Goal: Information Seeking & Learning: Learn about a topic

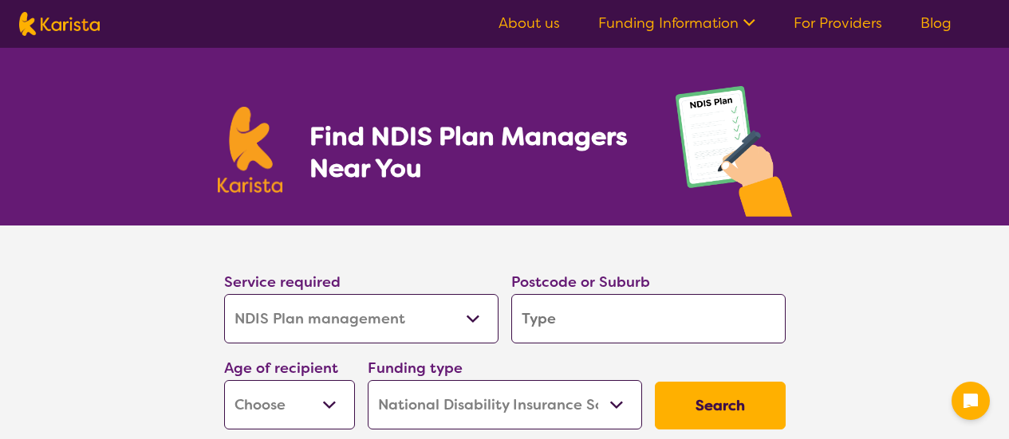
select select "NDIS Plan management"
select select "NDIS"
select select "NDIS Plan management"
select select "NDIS"
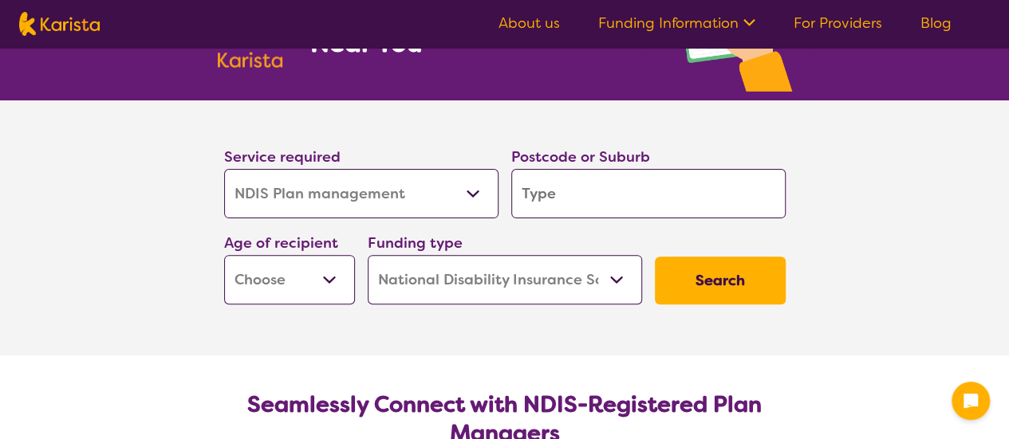
scroll to position [126, 0]
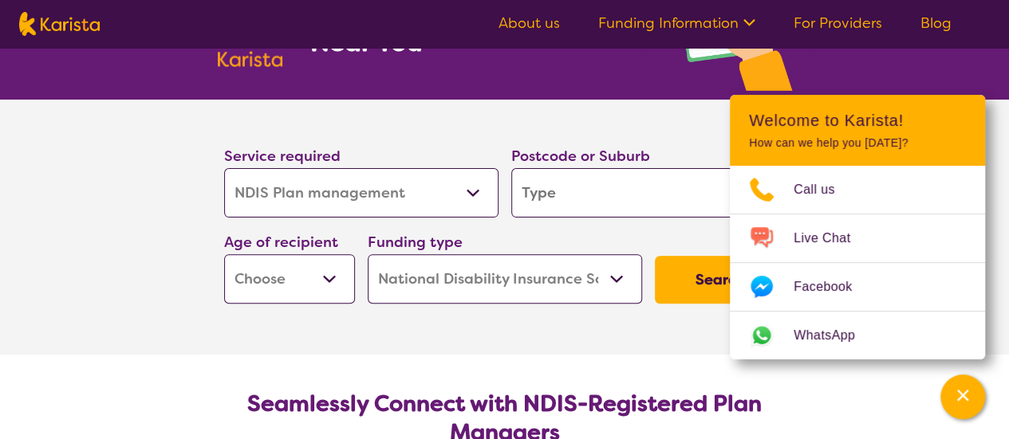
click at [533, 192] on input "search" at bounding box center [648, 192] width 274 height 49
type input "3757"
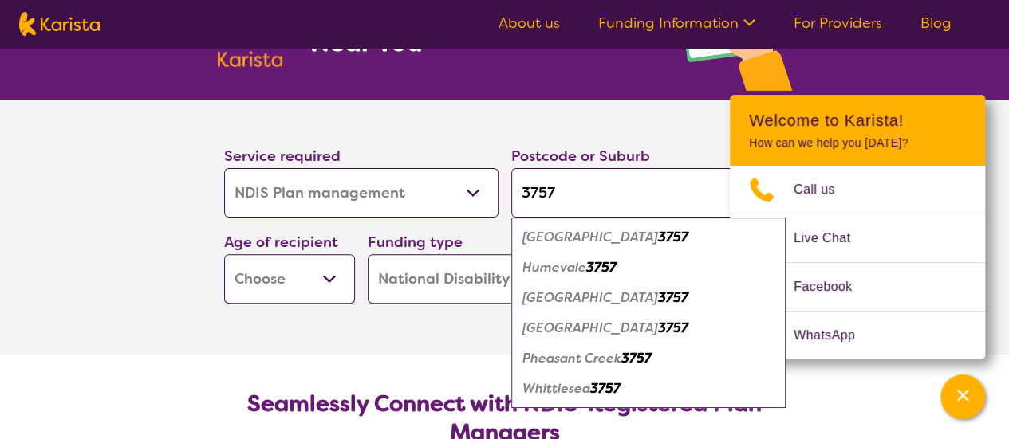
click at [617, 353] on em "Pheasant Creek" at bounding box center [571, 358] width 99 height 17
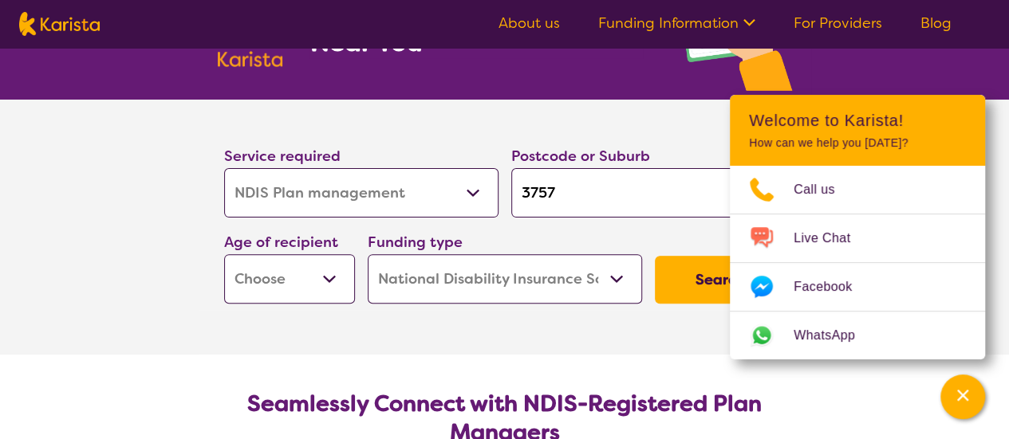
click at [312, 267] on select "Early Childhood - 0 to 9 Child - 10 to 11 Adolescent - 12 to 17 Adult - 18 to 6…" at bounding box center [289, 278] width 131 height 49
select select "EC"
click at [224, 254] on select "Early Childhood - 0 to 9 Child - 10 to 11 Adolescent - 12 to 17 Adult - 18 to 6…" at bounding box center [289, 278] width 131 height 49
select select "EC"
click at [667, 281] on button "Search" at bounding box center [720, 280] width 131 height 48
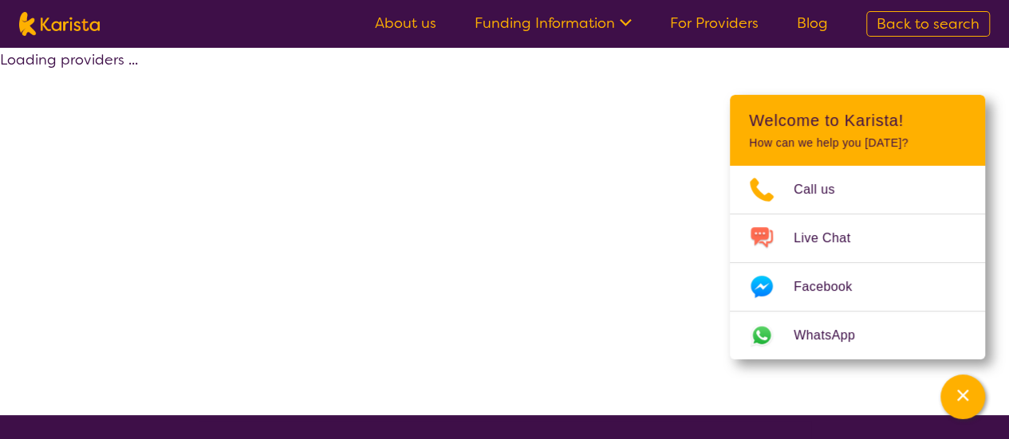
select select "by_score"
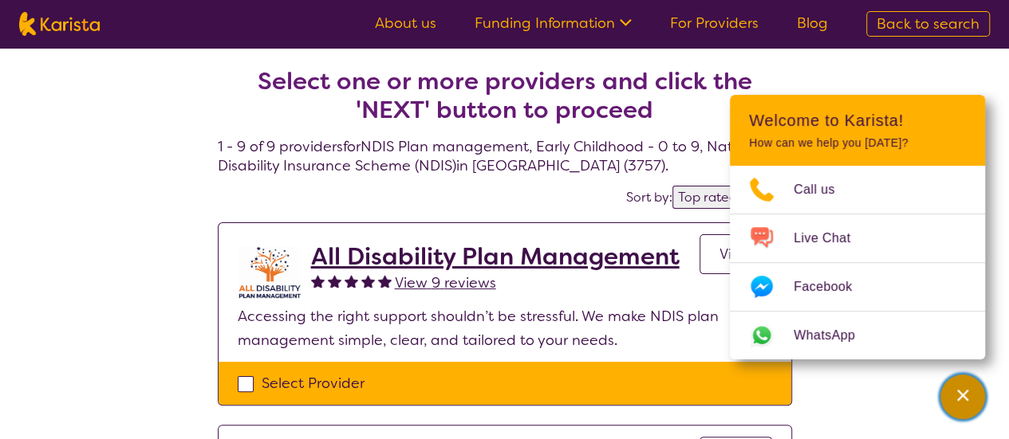
click at [966, 380] on div "Channel Menu" at bounding box center [962, 397] width 32 height 35
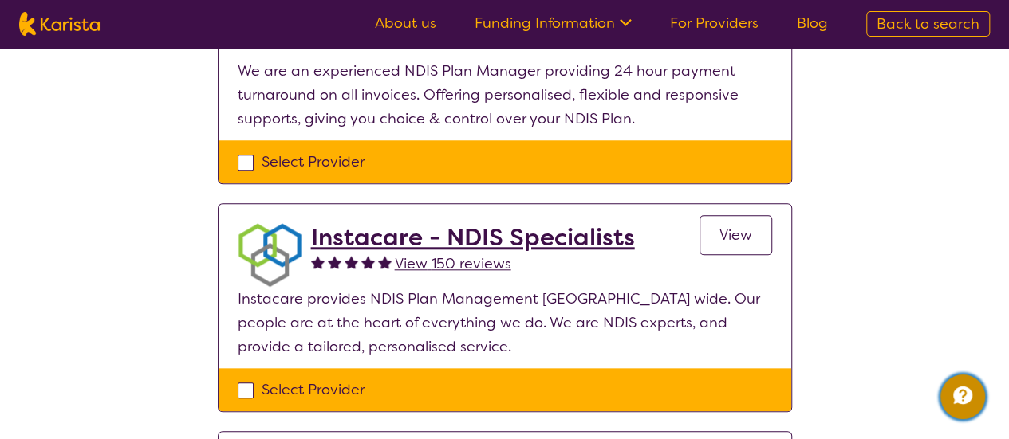
scroll to position [659, 0]
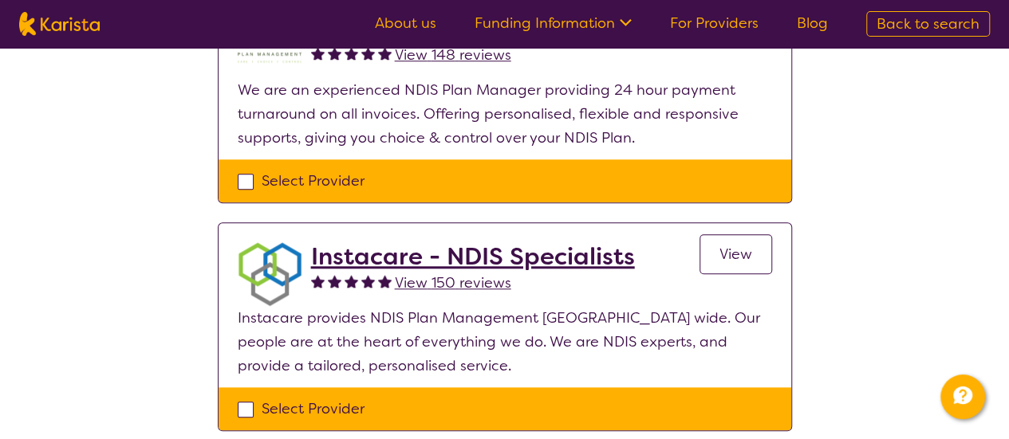
click at [580, 262] on h2 "Instacare - NDIS Specialists" at bounding box center [473, 256] width 324 height 29
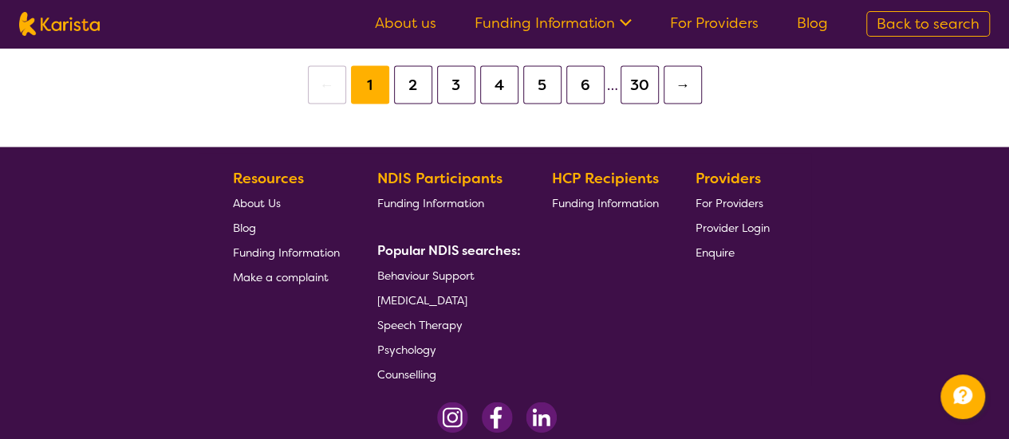
scroll to position [1505, 0]
